Goal: Find contact information: Find contact information

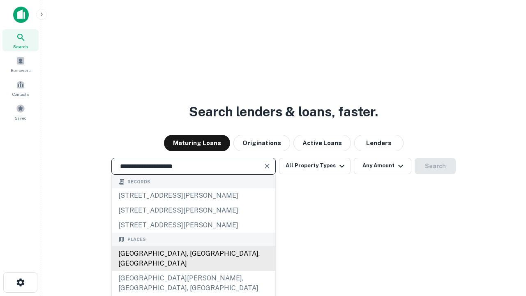
click at [193, 271] on div "Santa Monica, CA, USA" at bounding box center [194, 258] width 164 height 25
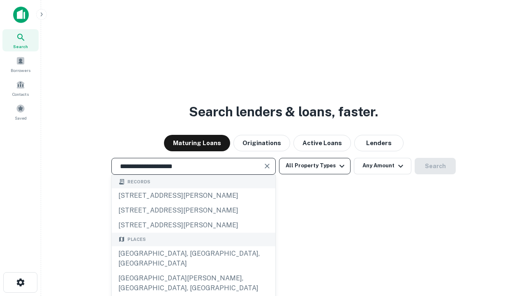
type input "**********"
click at [315, 166] on button "All Property Types" at bounding box center [315, 166] width 72 height 16
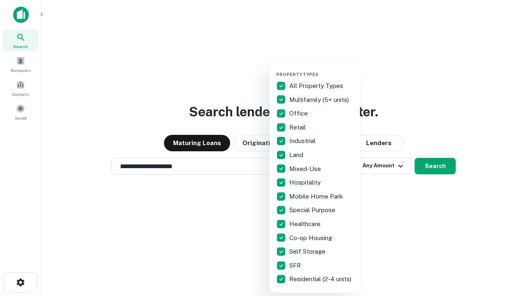
click at [322, 69] on button "button" at bounding box center [321, 69] width 90 height 0
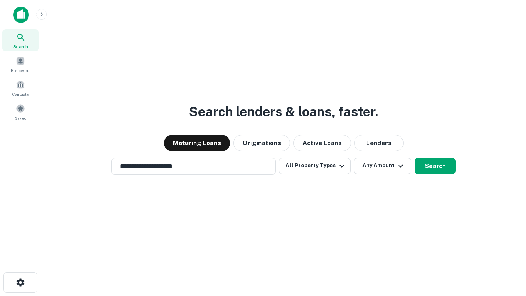
scroll to position [13, 0]
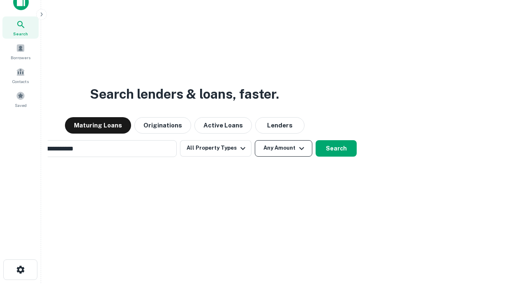
click at [255, 140] on button "Any Amount" at bounding box center [284, 148] width 58 height 16
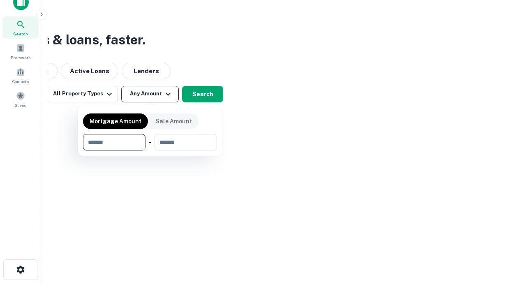
scroll to position [13, 0]
type input "*******"
click at [150, 151] on button "button" at bounding box center [150, 151] width 134 height 0
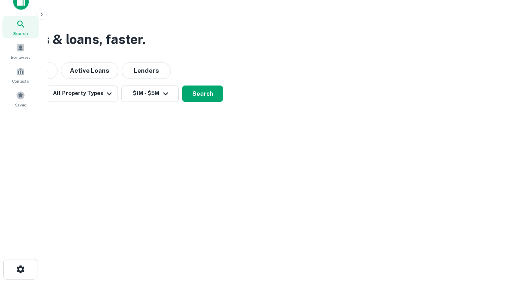
scroll to position [13, 0]
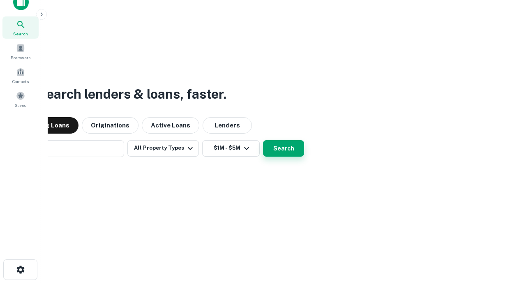
click at [263, 140] on button "Search" at bounding box center [283, 148] width 41 height 16
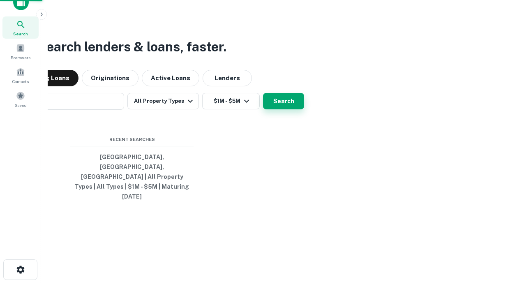
scroll to position [13, 0]
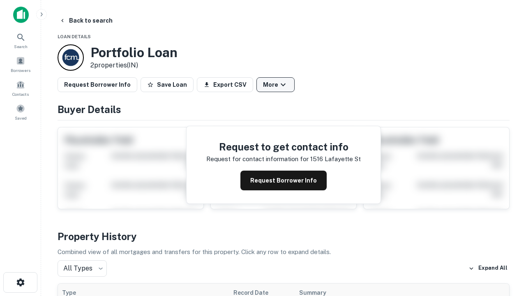
click at [276, 85] on button "More" at bounding box center [276, 84] width 38 height 15
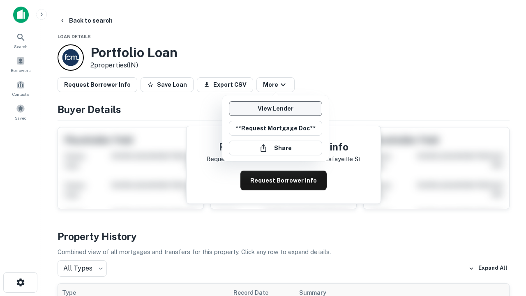
click at [276, 109] on link "View Lender" at bounding box center [275, 108] width 93 height 15
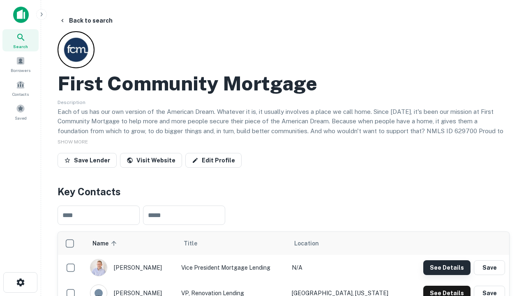
click at [447, 267] on button "See Details" at bounding box center [447, 267] width 47 height 15
click at [20, 283] on icon "button" at bounding box center [21, 283] width 10 height 10
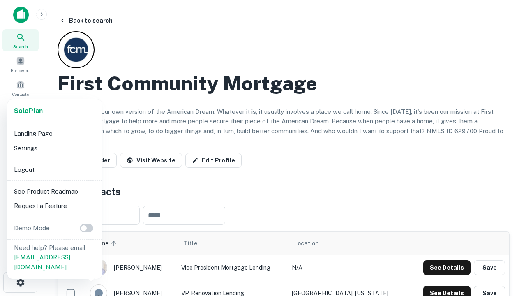
click at [54, 169] on li "Logout" at bounding box center [55, 169] width 88 height 15
